Goal: Task Accomplishment & Management: Use online tool/utility

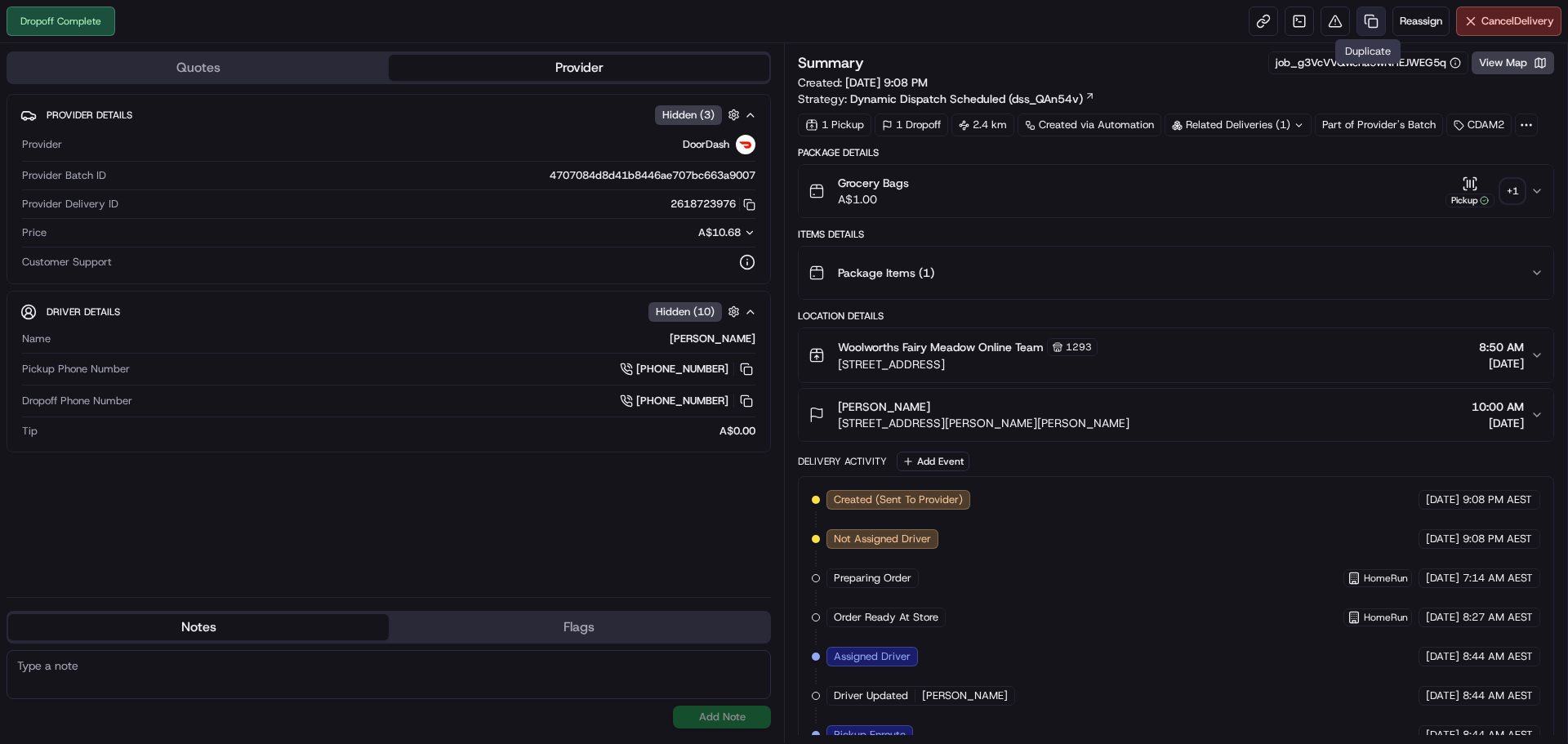
click at [1367, 15] on link at bounding box center [1371, 21] width 30 height 30
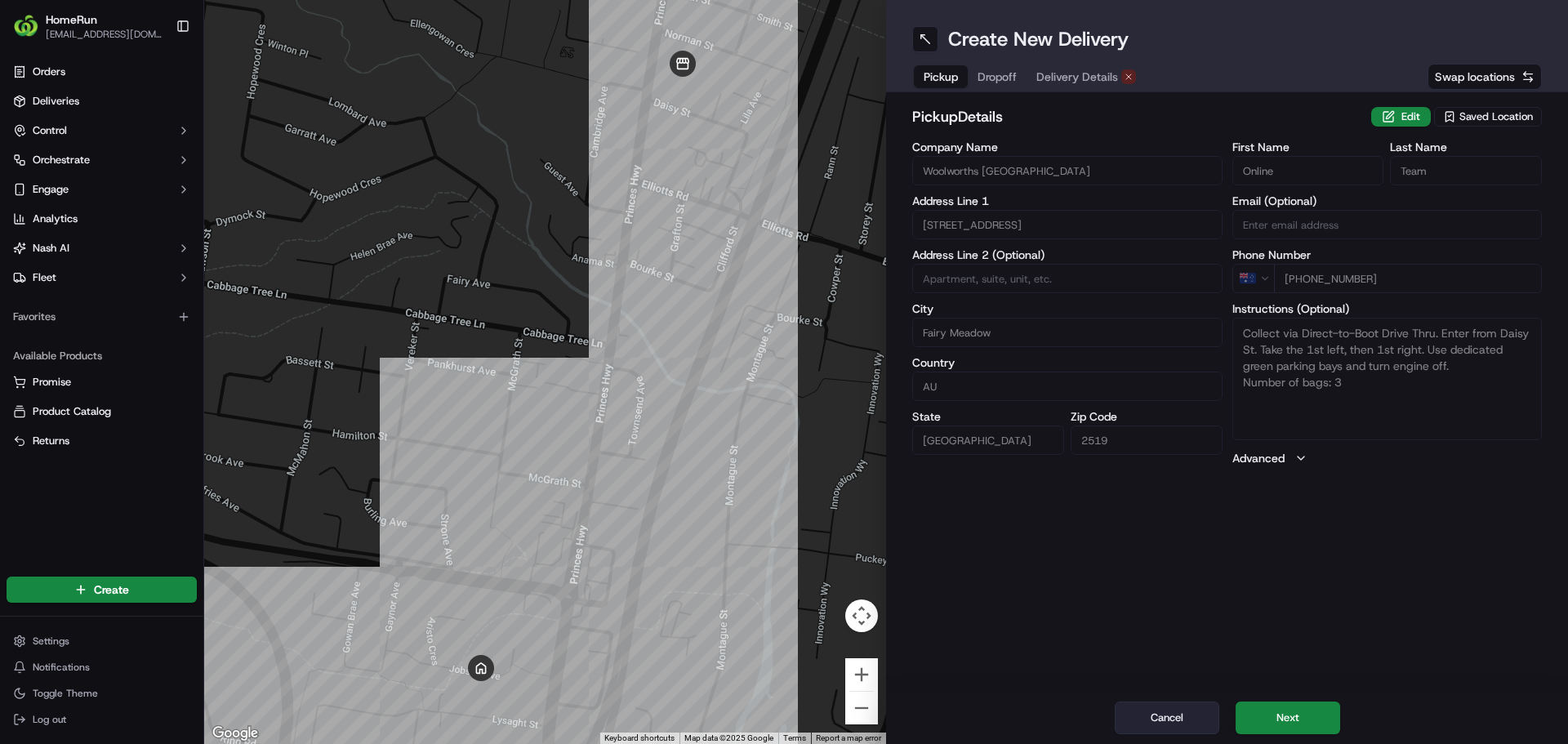
click at [1188, 709] on button "Cancel" at bounding box center [1168, 718] width 105 height 33
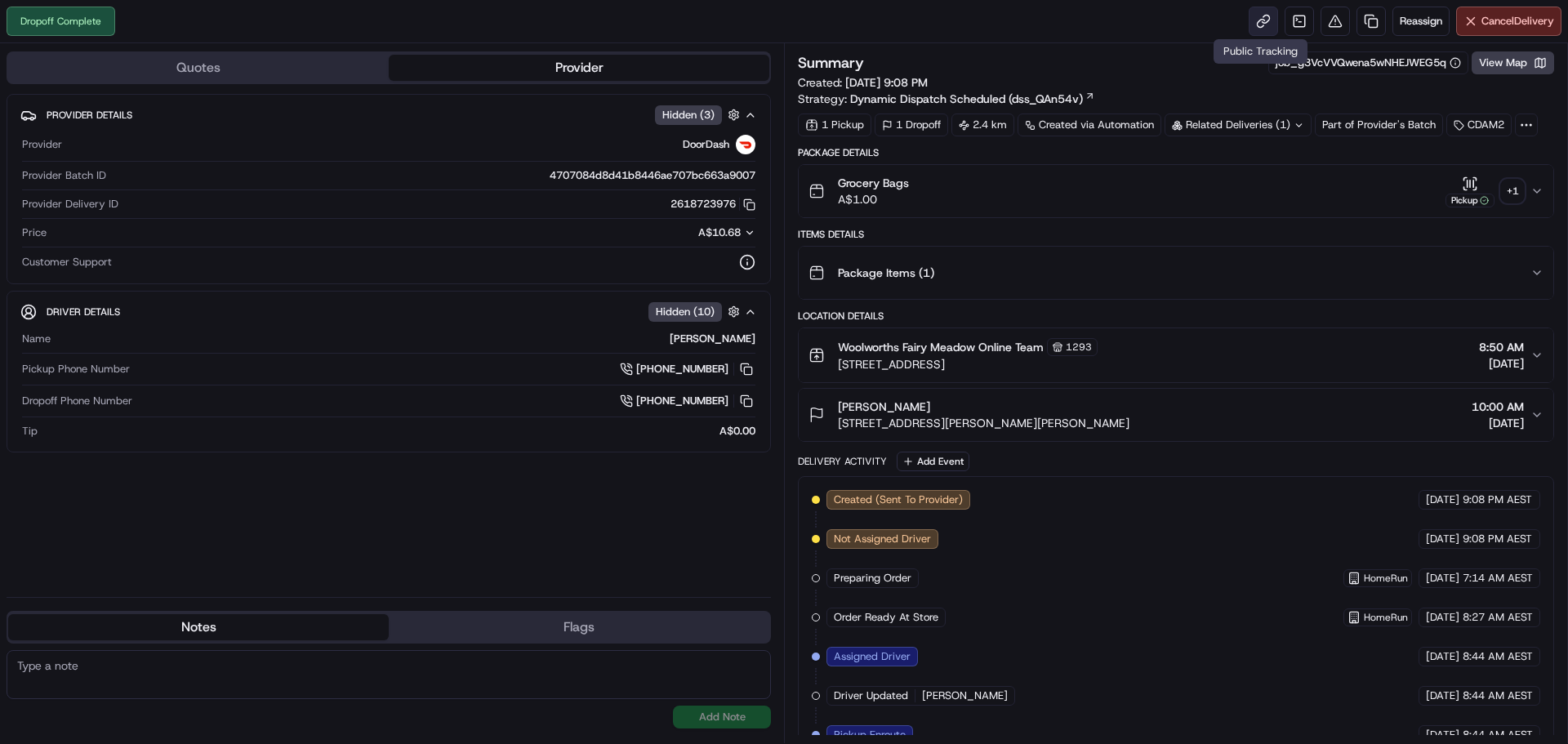
click at [1249, 14] on link at bounding box center [1263, 21] width 30 height 30
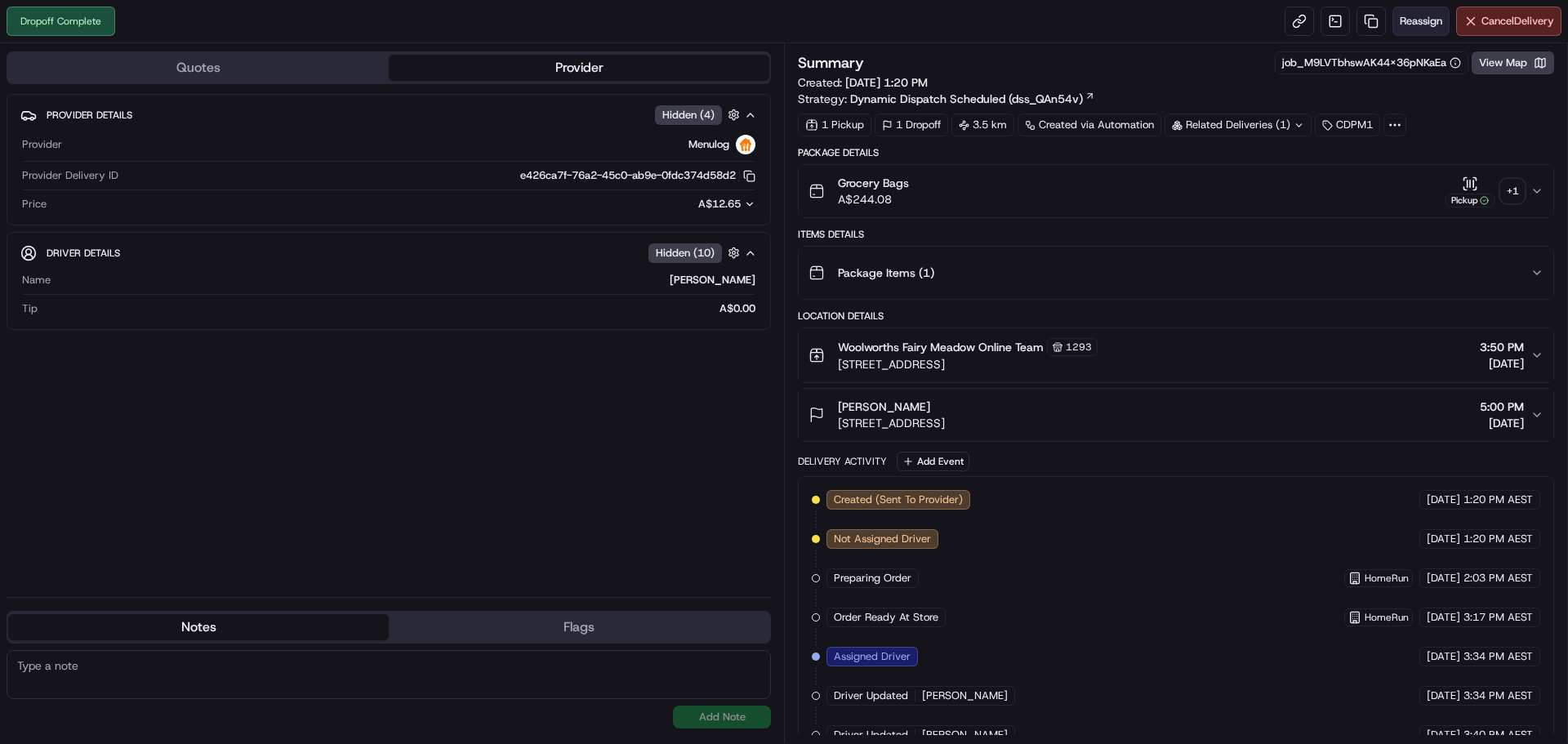
click at [1418, 19] on span "Reassign" at bounding box center [1421, 21] width 42 height 14
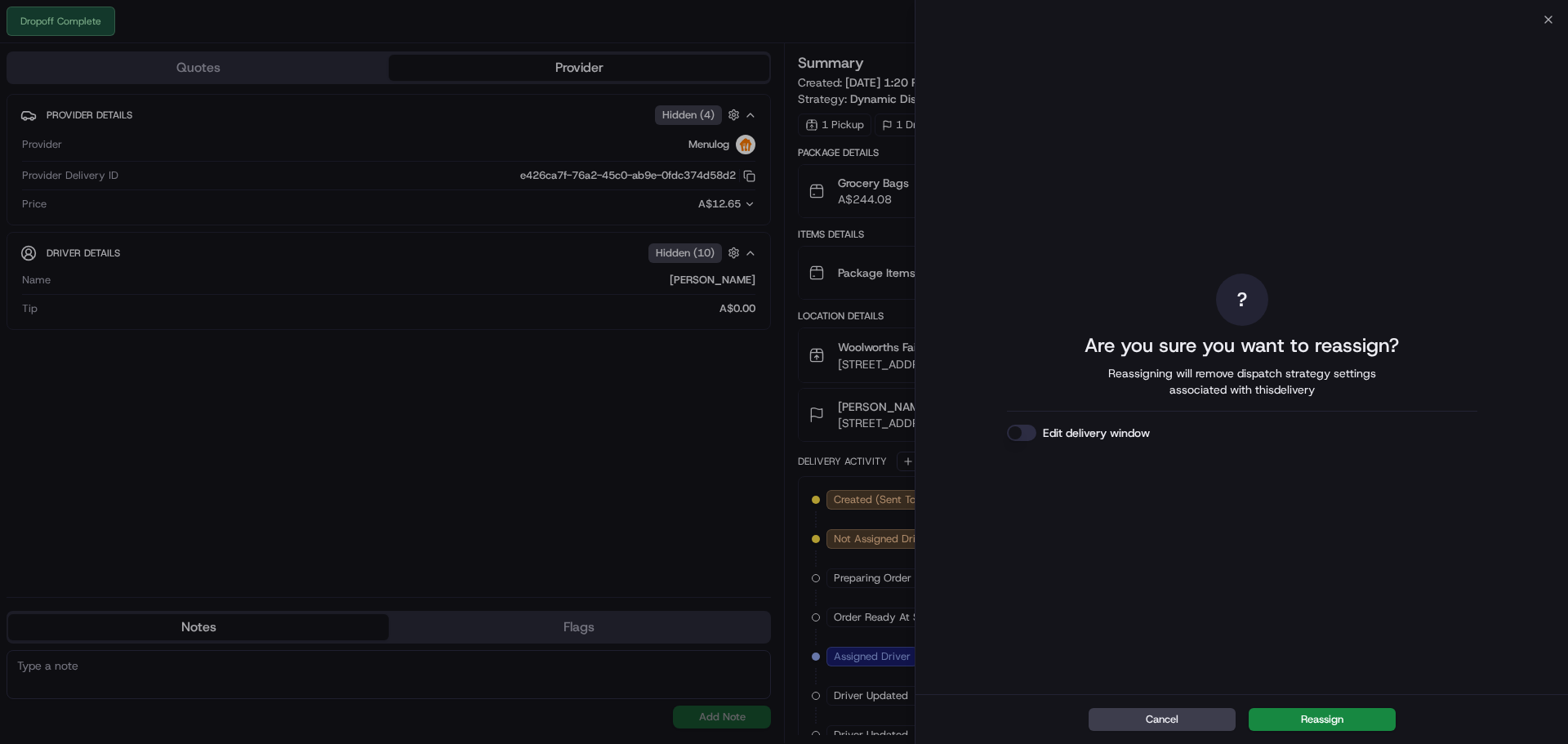
click at [1023, 431] on button "Edit delivery window" at bounding box center [1021, 433] width 30 height 16
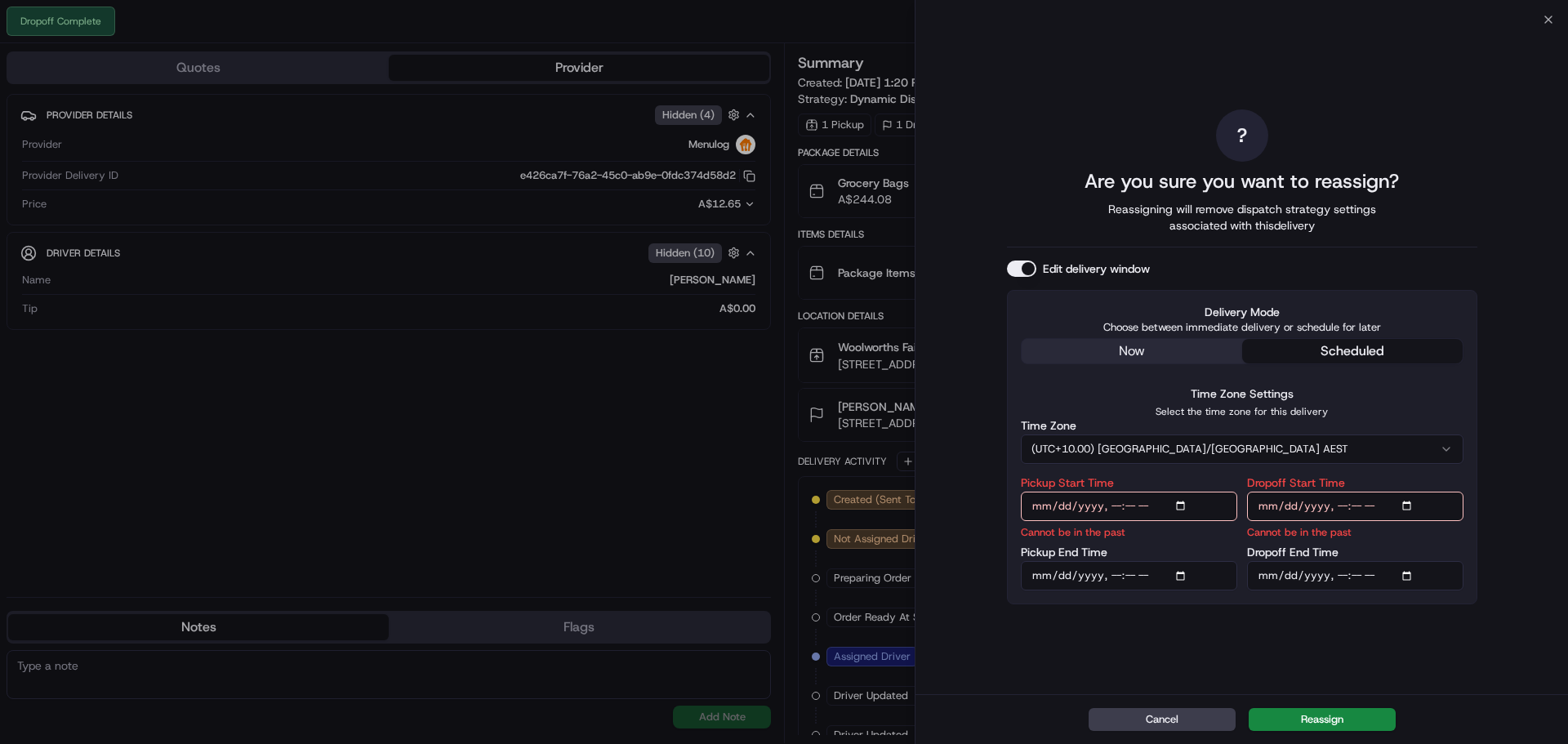
click at [1160, 344] on div "? Are you sure you want to reassign? Reassigning will remove dispatch strategy …" at bounding box center [1242, 356] width 471 height 668
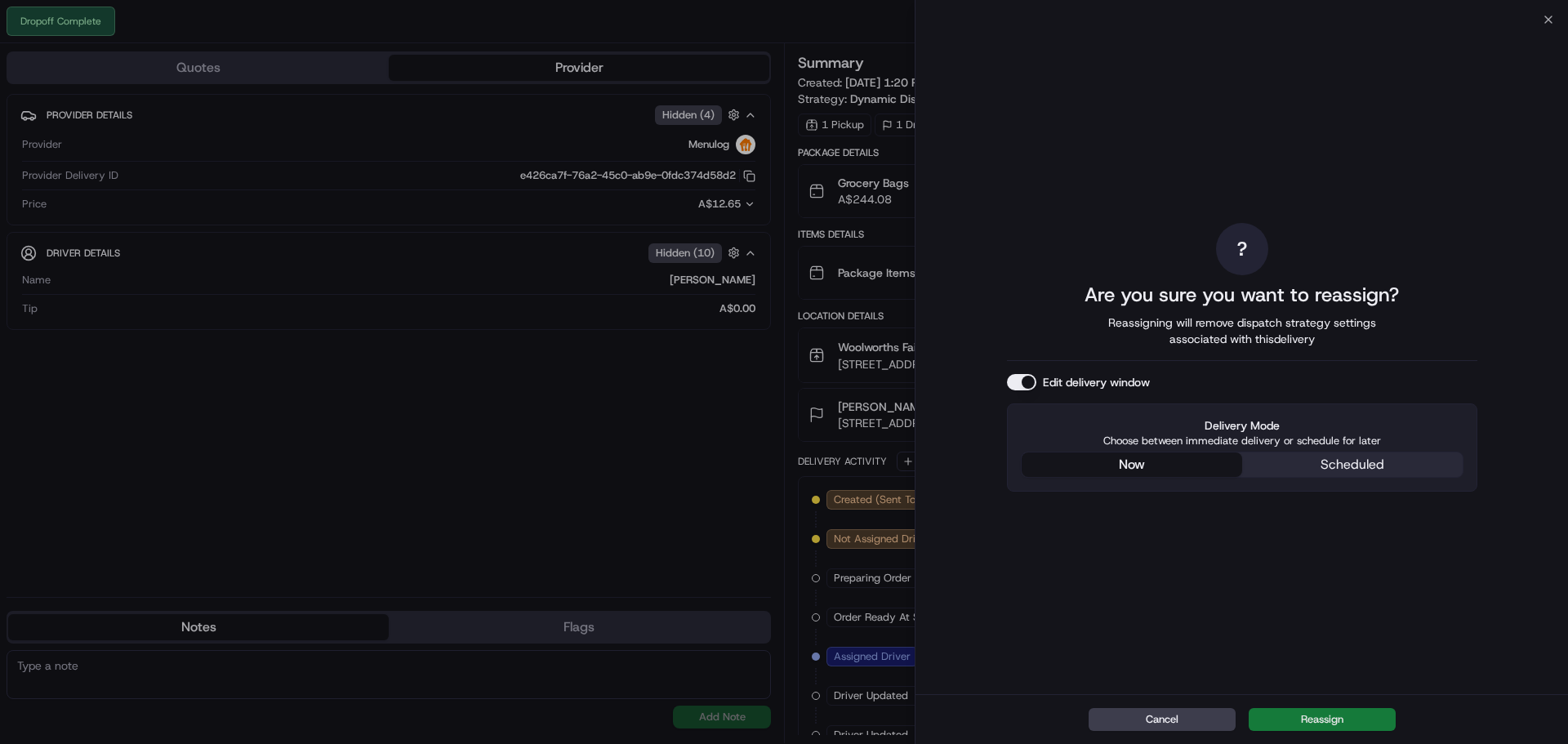
click at [1301, 723] on button "Reassign" at bounding box center [1322, 720] width 147 height 23
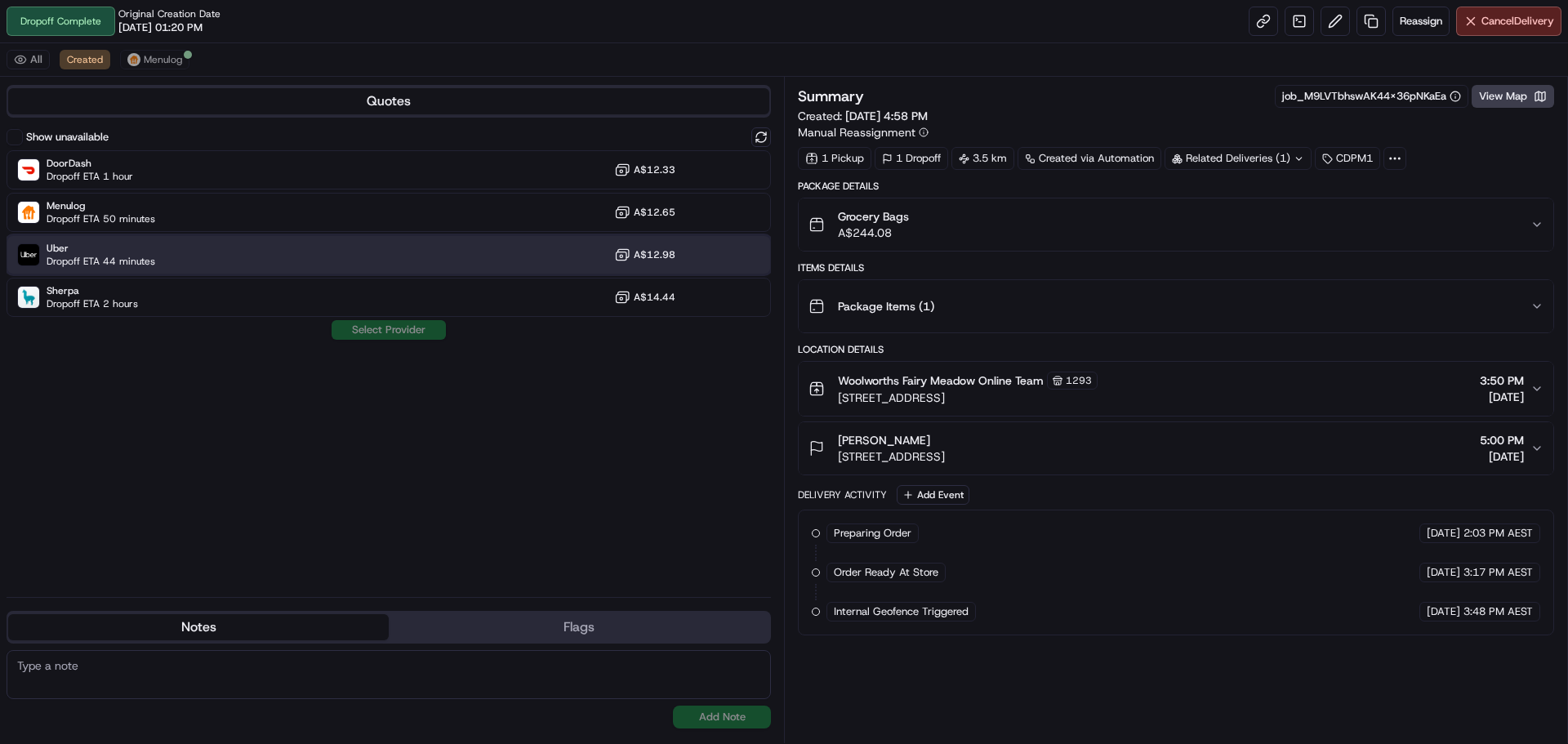
click at [282, 245] on div "Uber Dropoff ETA 44 minutes A$12.98" at bounding box center [389, 254] width 765 height 39
click at [405, 327] on button "Assign Provider" at bounding box center [389, 330] width 116 height 20
